Goal: Navigation & Orientation: Find specific page/section

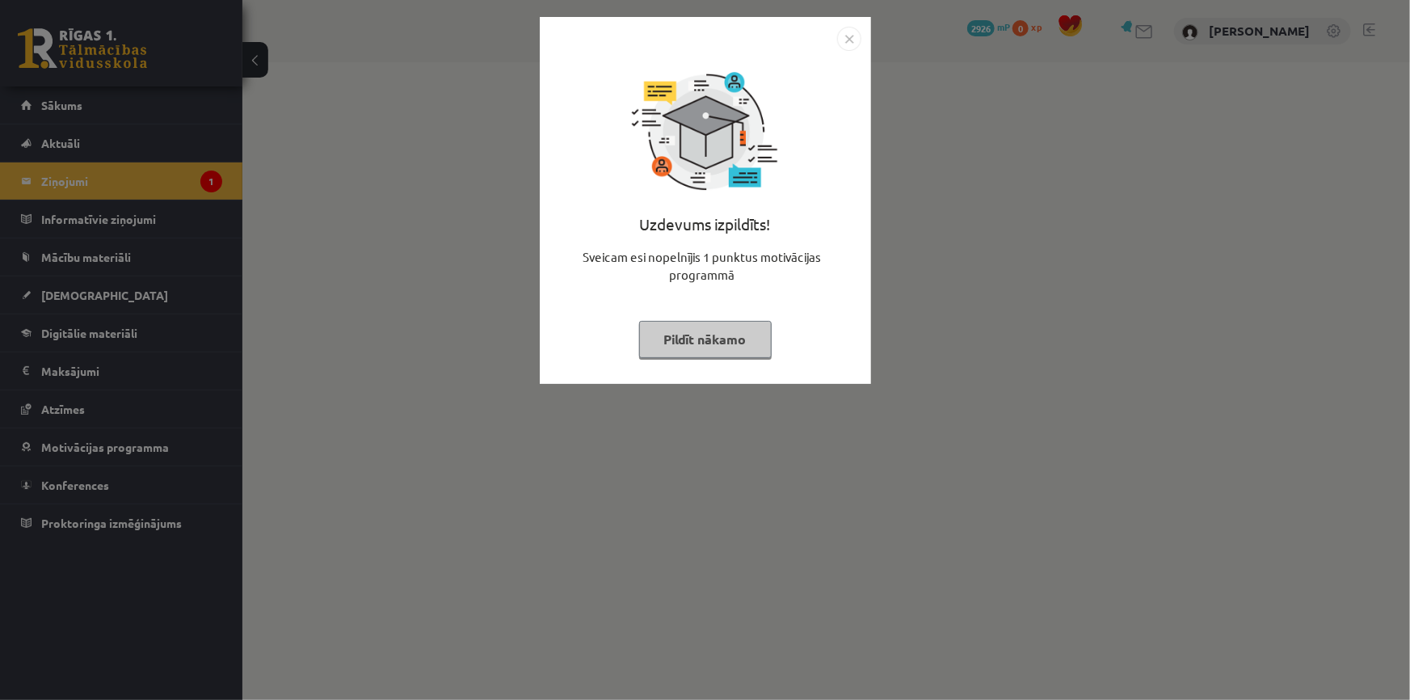
click at [662, 346] on button "Pildīt nākamo" at bounding box center [705, 339] width 132 height 37
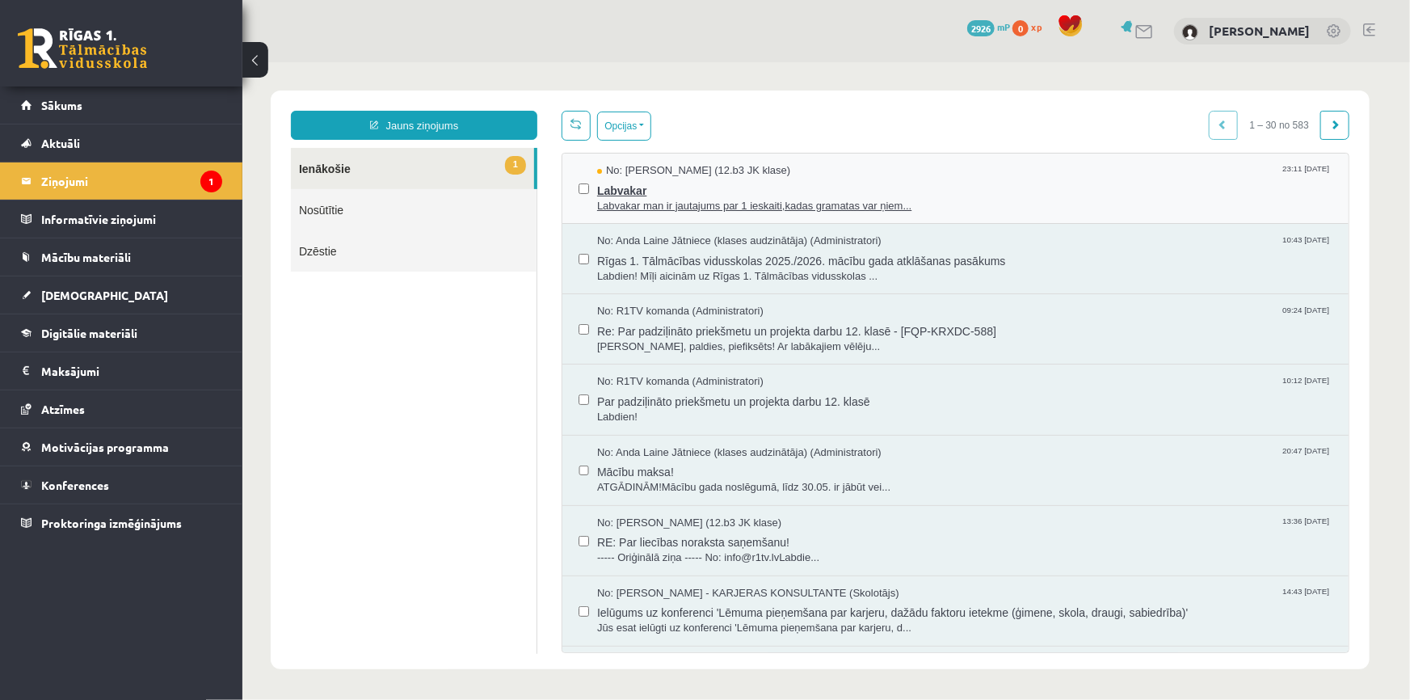
click at [664, 183] on span "Labvakar" at bounding box center [963, 188] width 735 height 20
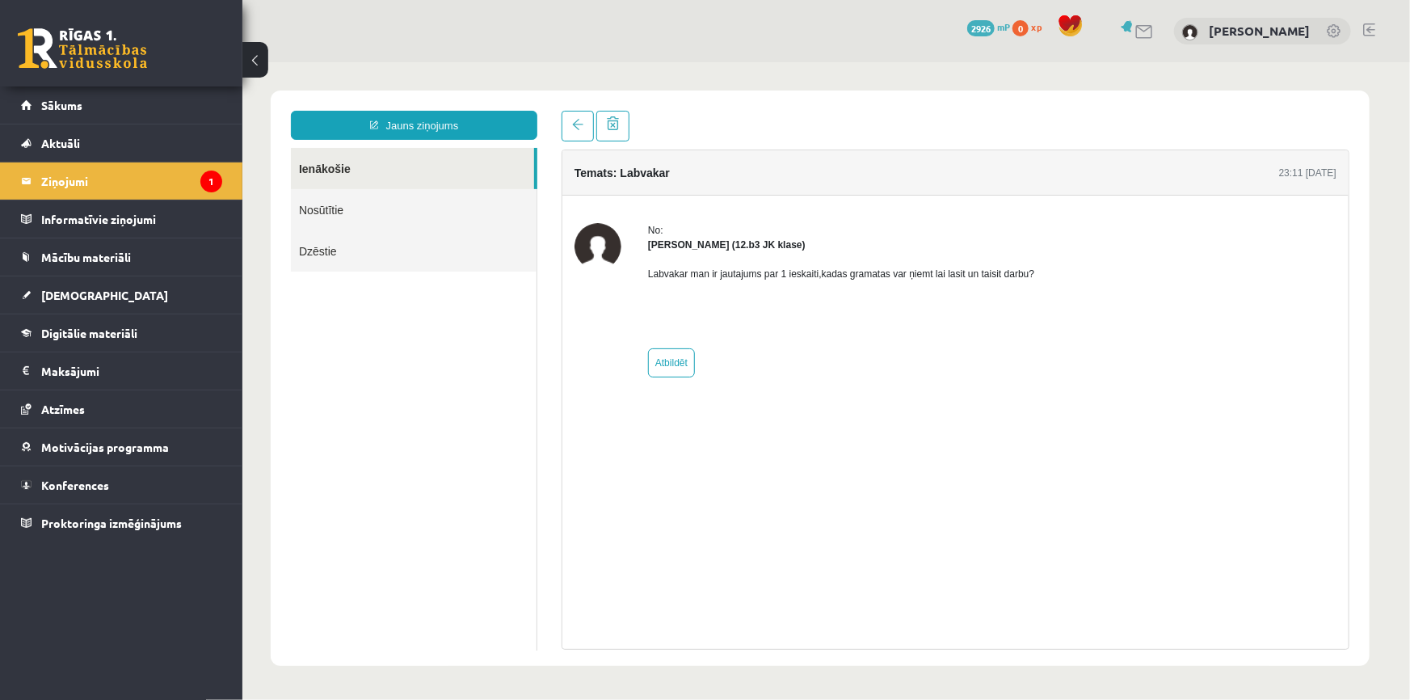
click at [94, 48] on link at bounding box center [82, 48] width 129 height 40
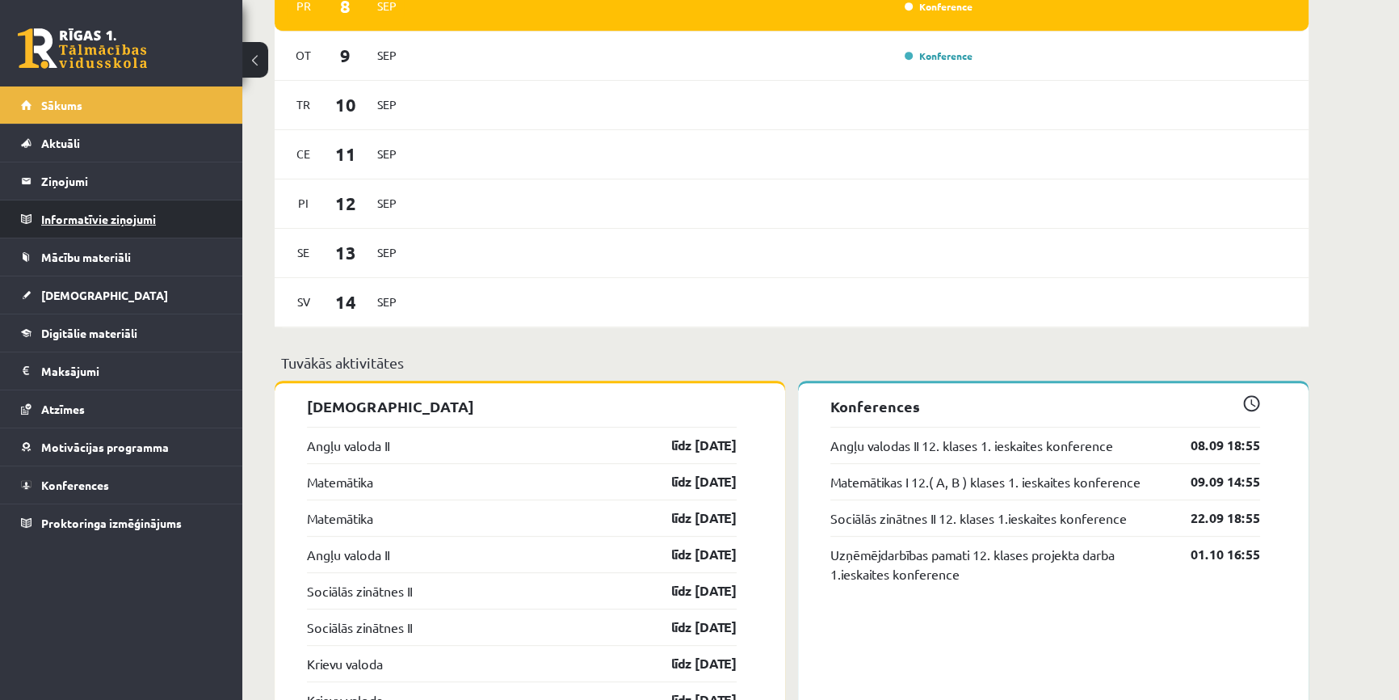
scroll to position [1175, 0]
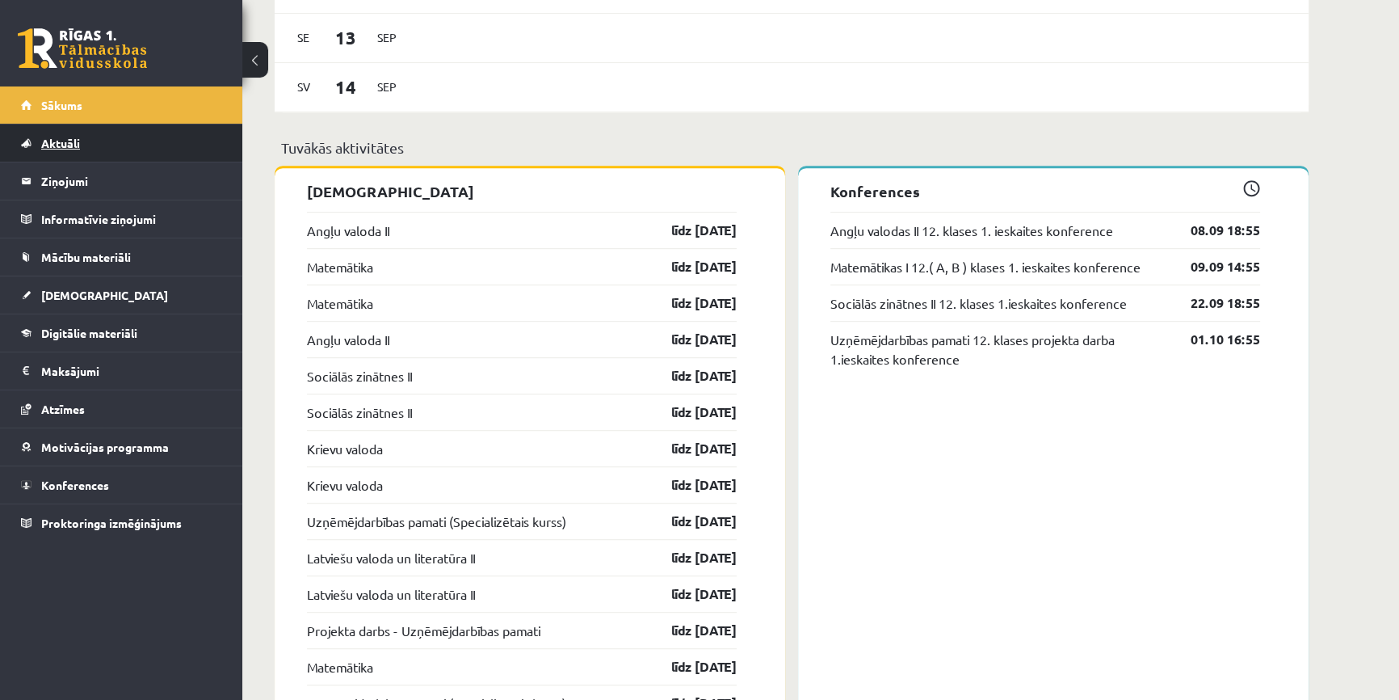
click at [93, 138] on link "Aktuāli" at bounding box center [121, 142] width 201 height 37
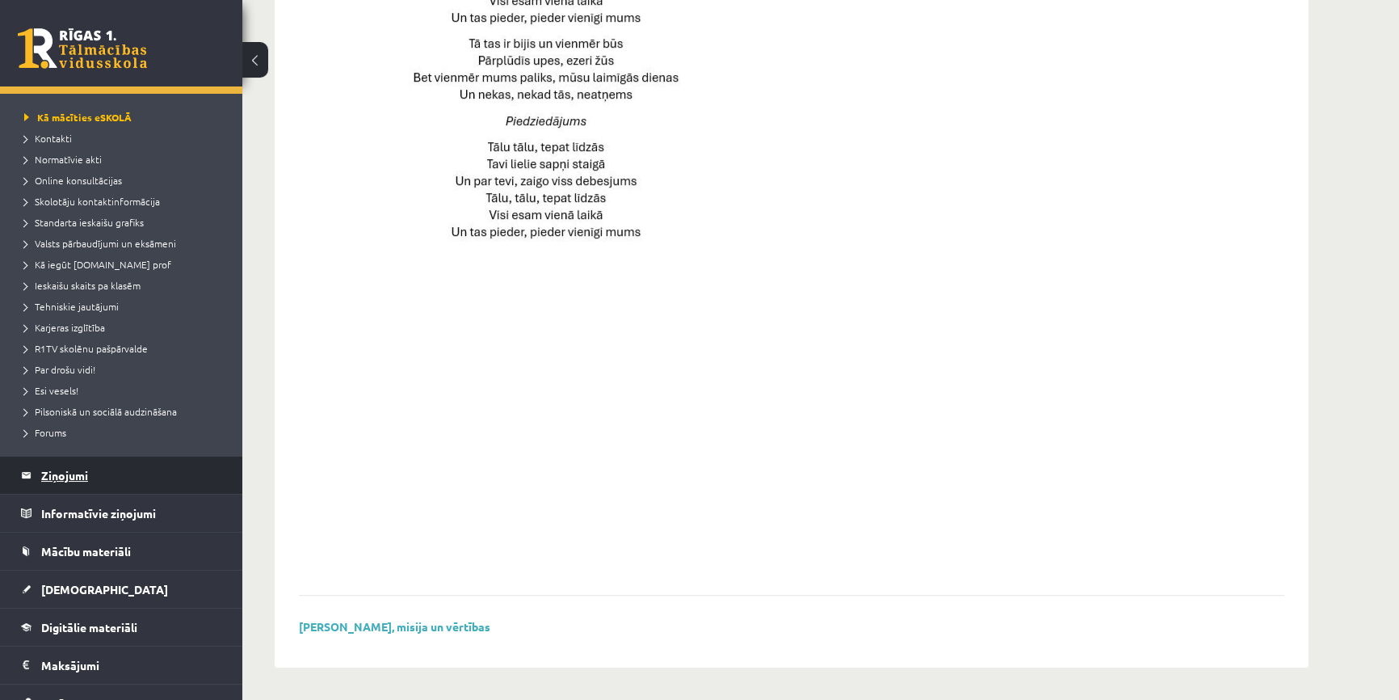
scroll to position [73, 0]
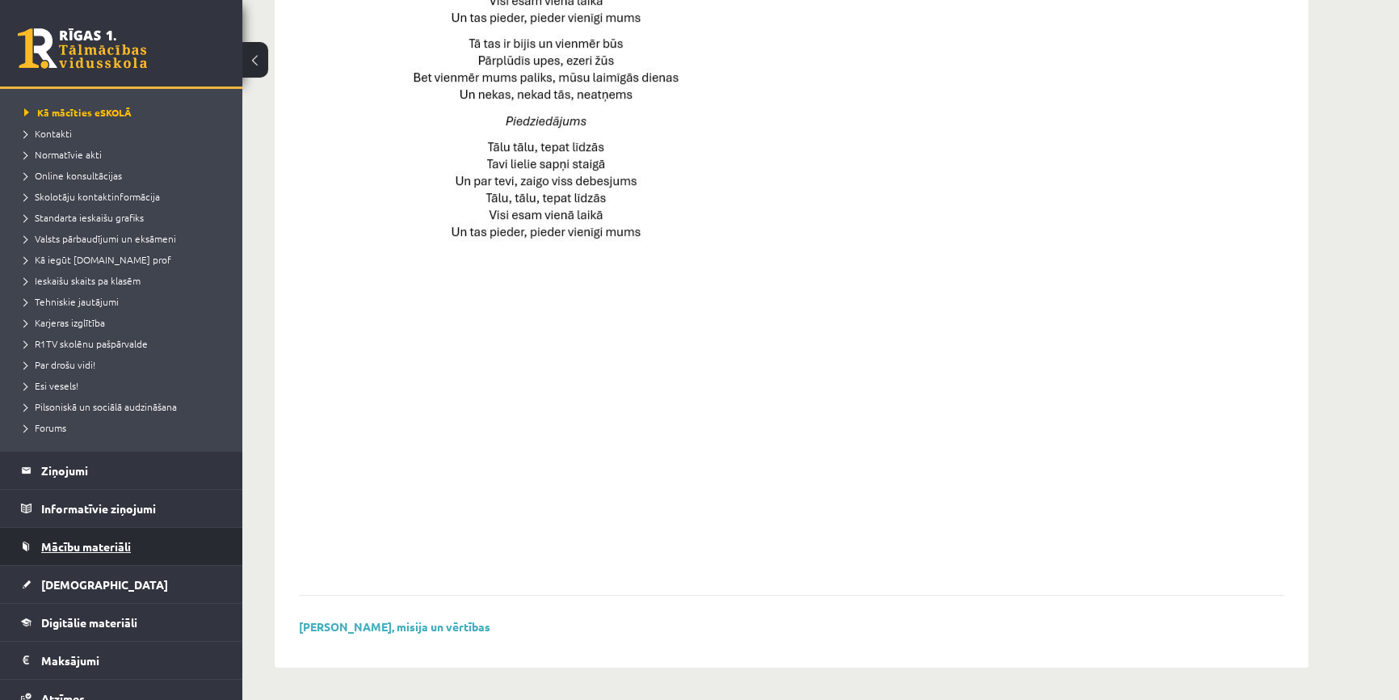
click at [86, 536] on link "Mācību materiāli" at bounding box center [121, 546] width 201 height 37
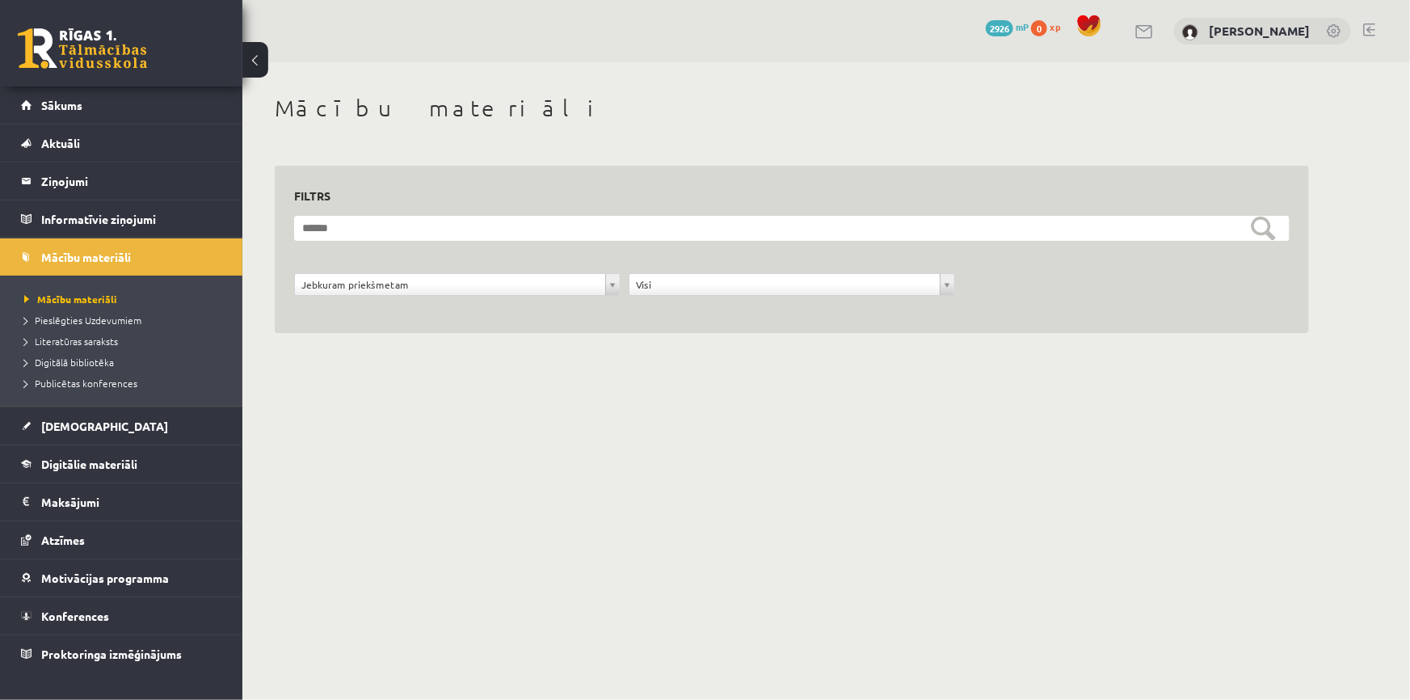
click at [84, 32] on link at bounding box center [82, 48] width 129 height 40
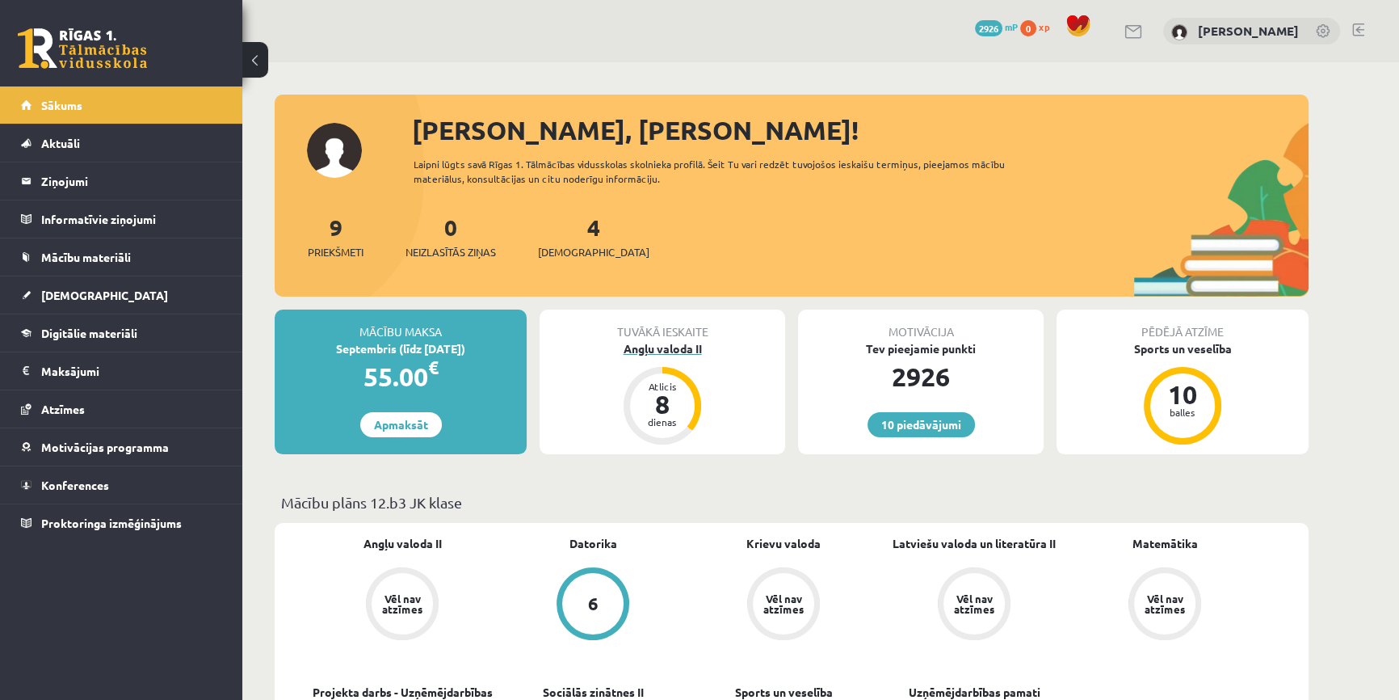
click at [679, 347] on div "Angļu valoda II" at bounding box center [663, 348] width 246 height 17
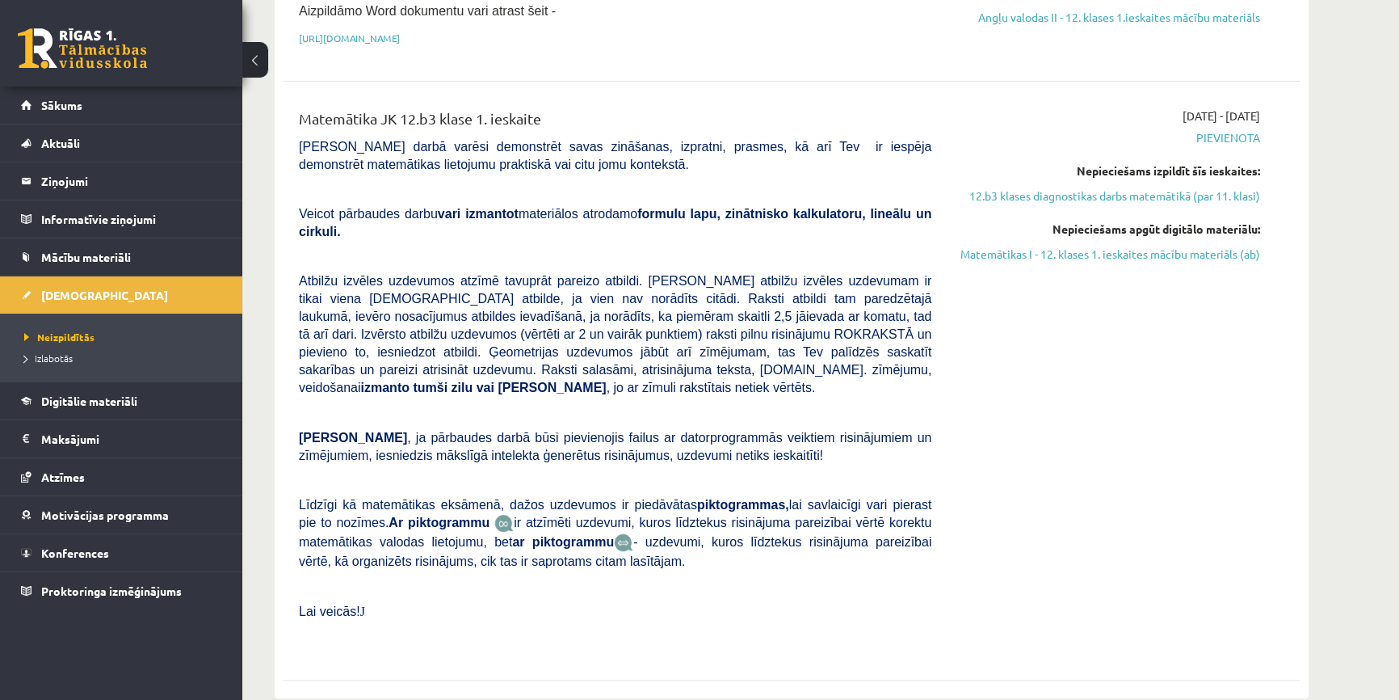
scroll to position [587, 0]
